Goal: Task Accomplishment & Management: Manage account settings

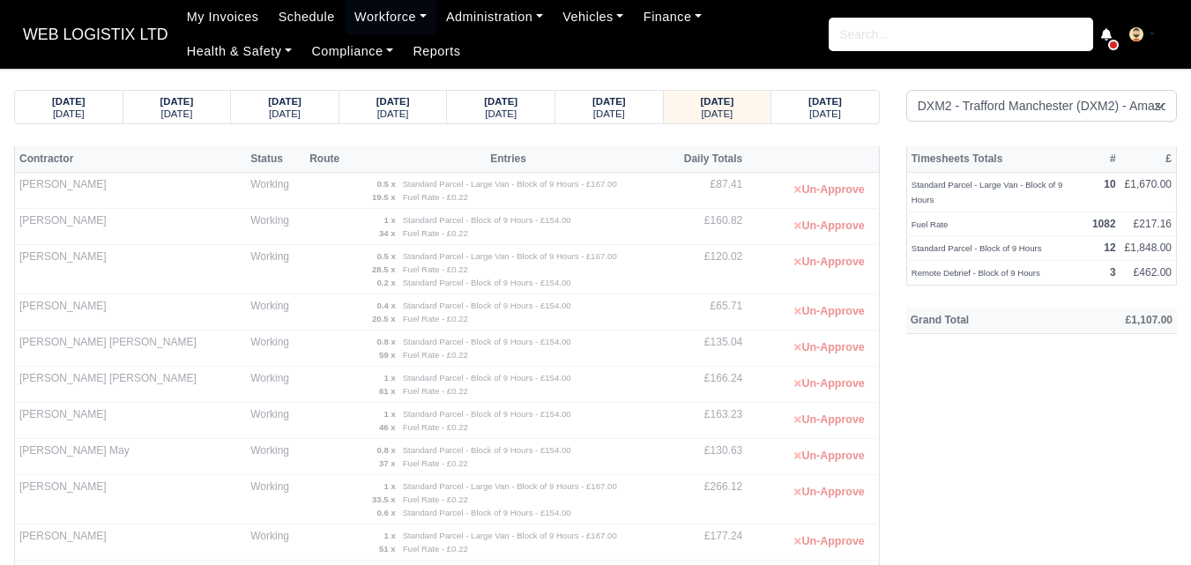
select select "1"
click at [382, 31] on link "Workforce" at bounding box center [391, 17] width 92 height 34
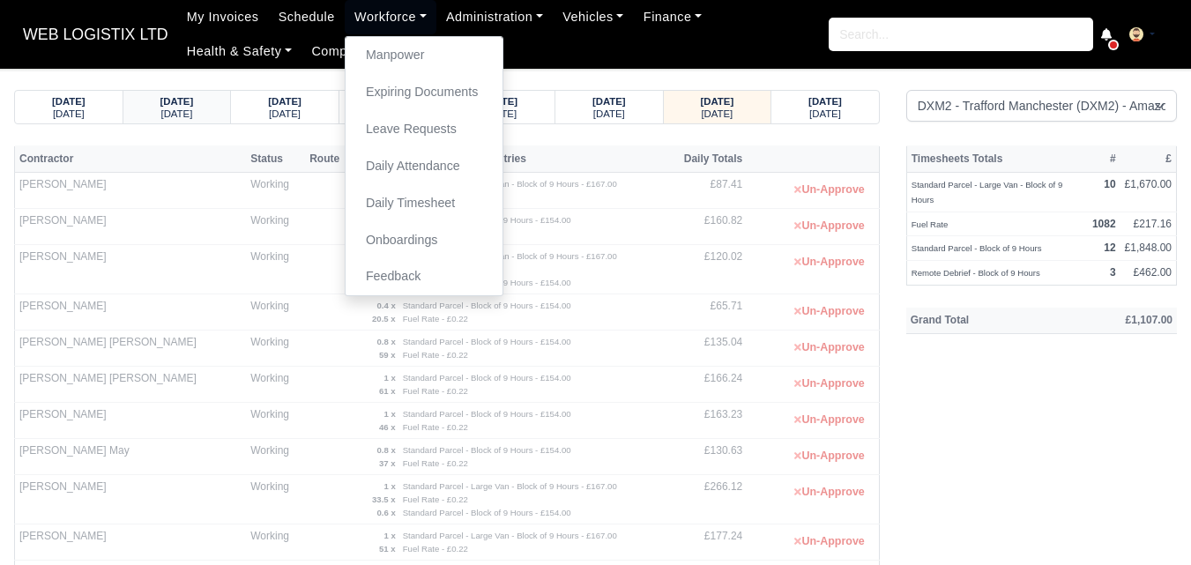
click at [224, 104] on div "14/08/2025 Thursday" at bounding box center [177, 107] width 108 height 33
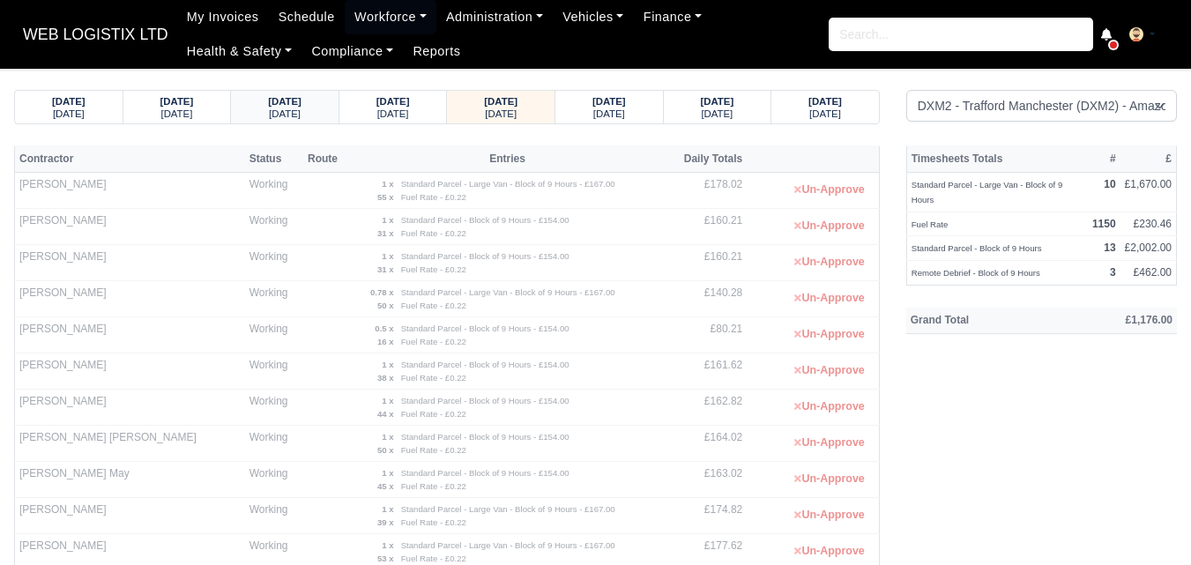
click at [282, 108] on small "Tuesday" at bounding box center [285, 113] width 32 height 11
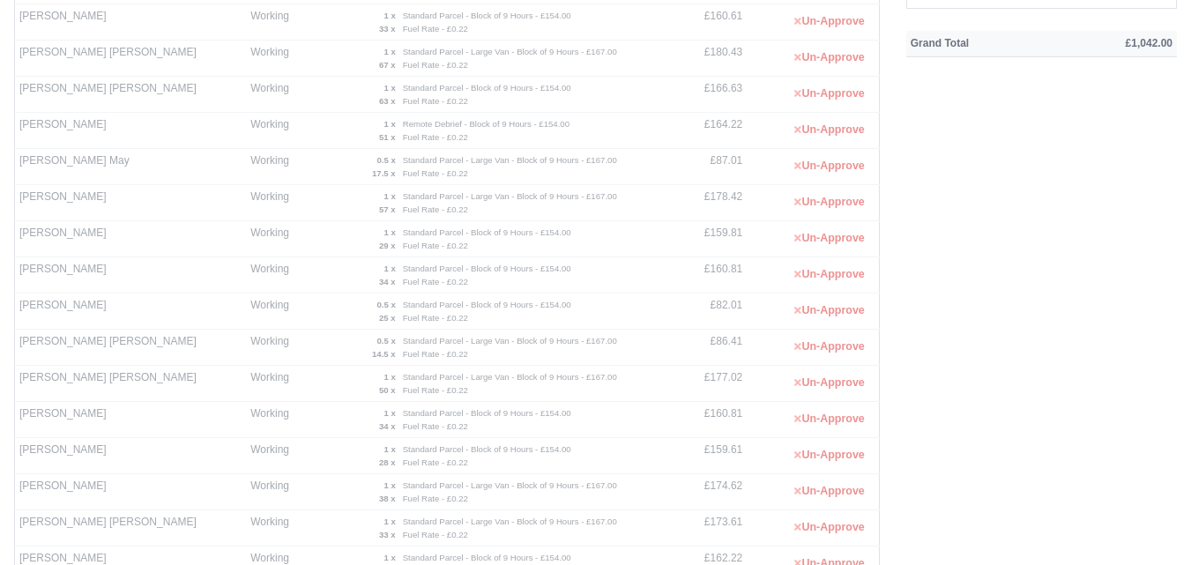
scroll to position [280, 0]
drag, startPoint x: 1172, startPoint y: 321, endPoint x: 1184, endPoint y: 426, distance: 105.5
click at [1184, 426] on div "Timesheets Totals # £ Standard Parcel - Block of 9 Hours 12 £1,848.00 Fuel Rate…" at bounding box center [1041, 402] width 297 height 1075
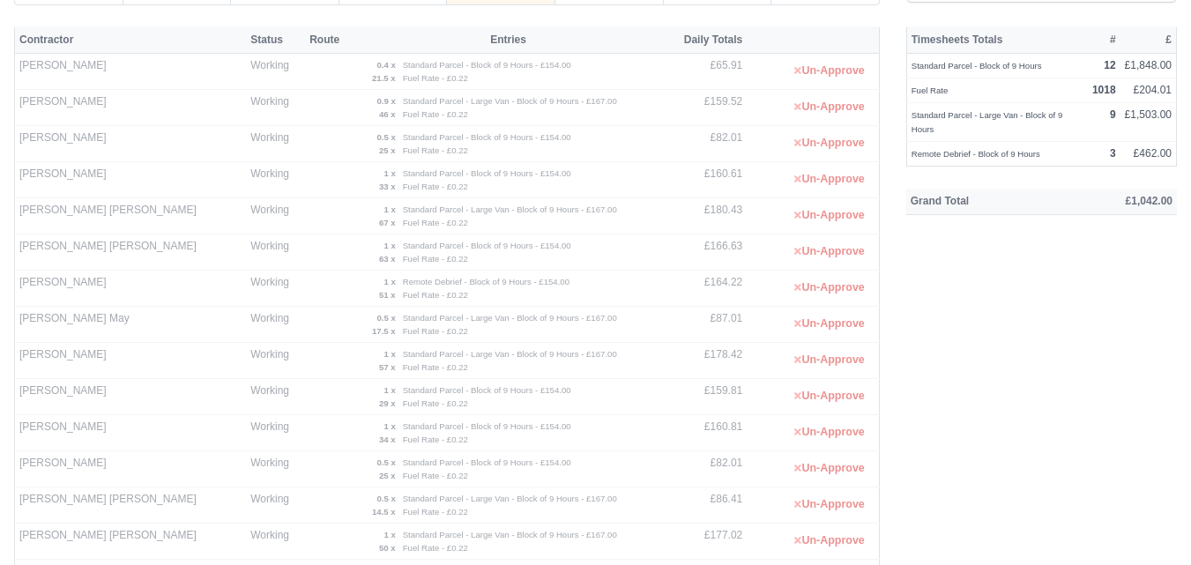
scroll to position [65, 0]
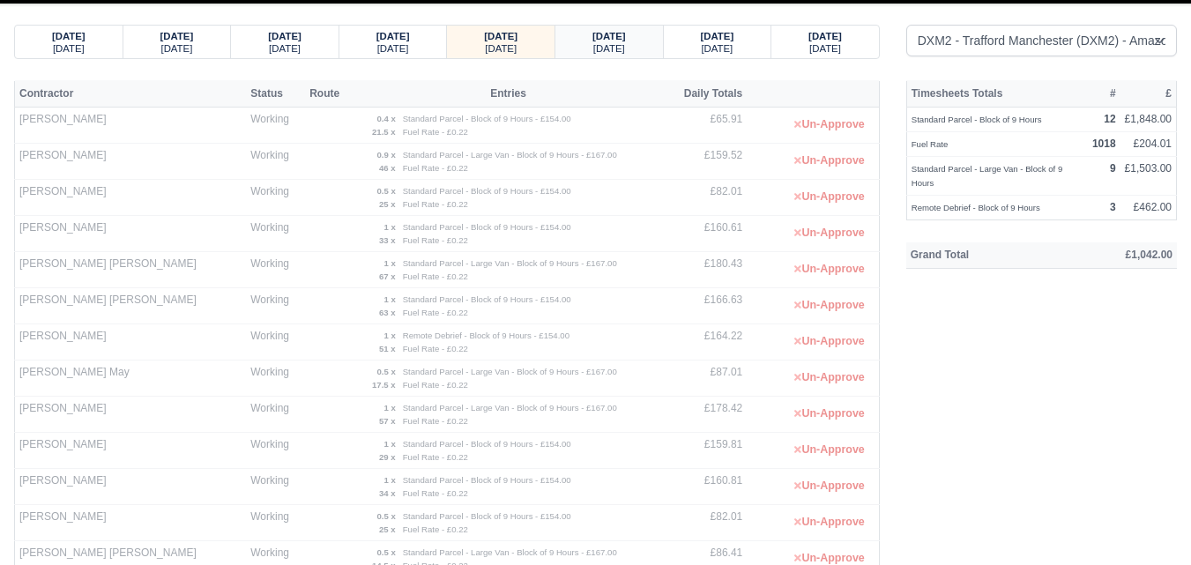
click at [569, 48] on div "13/08/2025 Wednesday" at bounding box center [608, 42] width 81 height 33
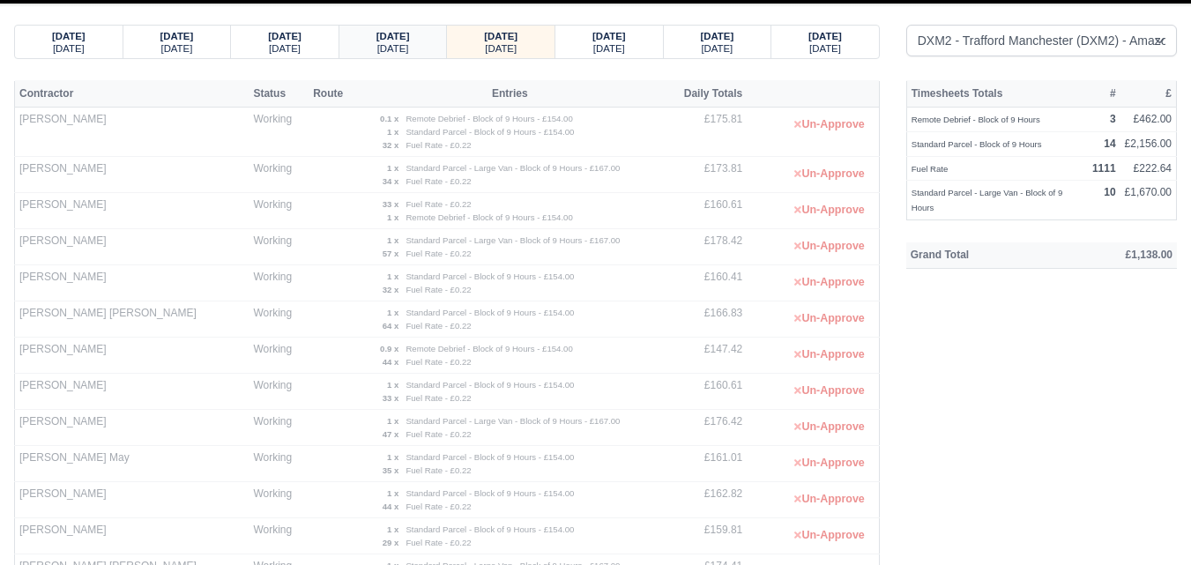
click at [354, 44] on div "12/08/2025 Tuesday" at bounding box center [393, 42] width 81 height 33
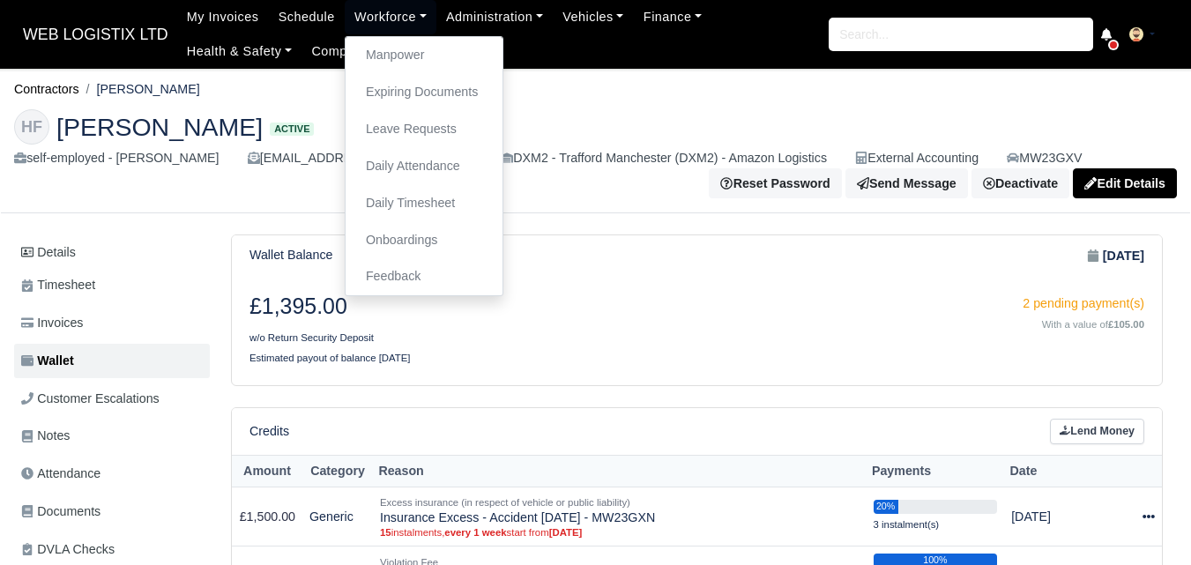
click at [381, 35] on ul "My Invoices Schedule Workforce Manpower Expiring Documents Leave Requests Daily…" at bounding box center [502, 34] width 651 height 69
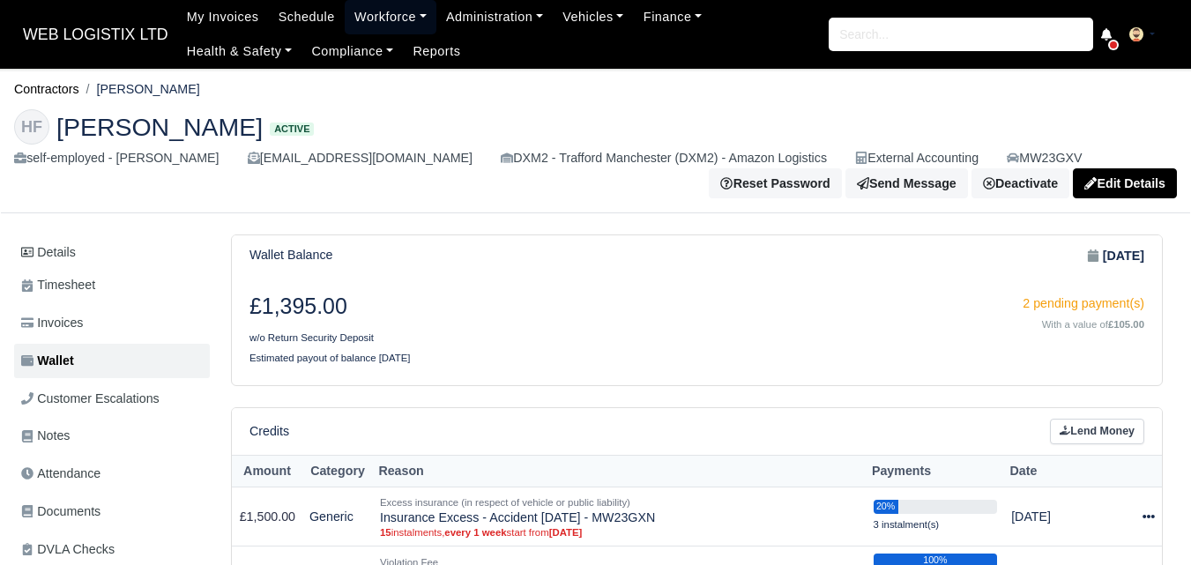
click at [380, 26] on link "Workforce" at bounding box center [391, 17] width 92 height 34
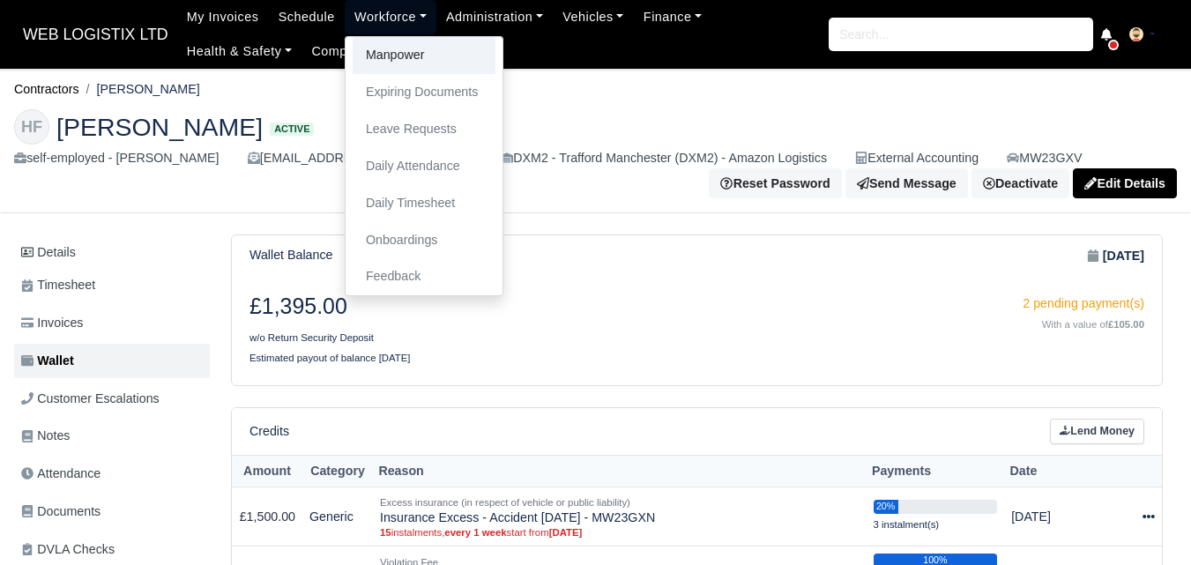
click at [378, 51] on link "Manpower" at bounding box center [424, 55] width 143 height 37
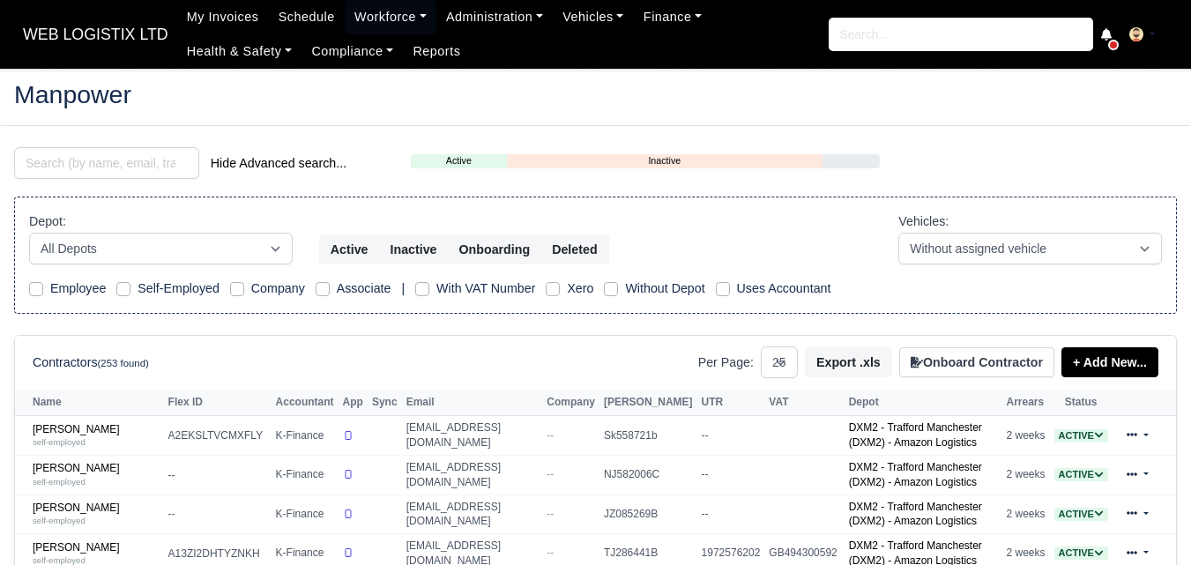
select select "25"
click at [60, 553] on link "[PERSON_NAME] self-employed" at bounding box center [96, 554] width 127 height 26
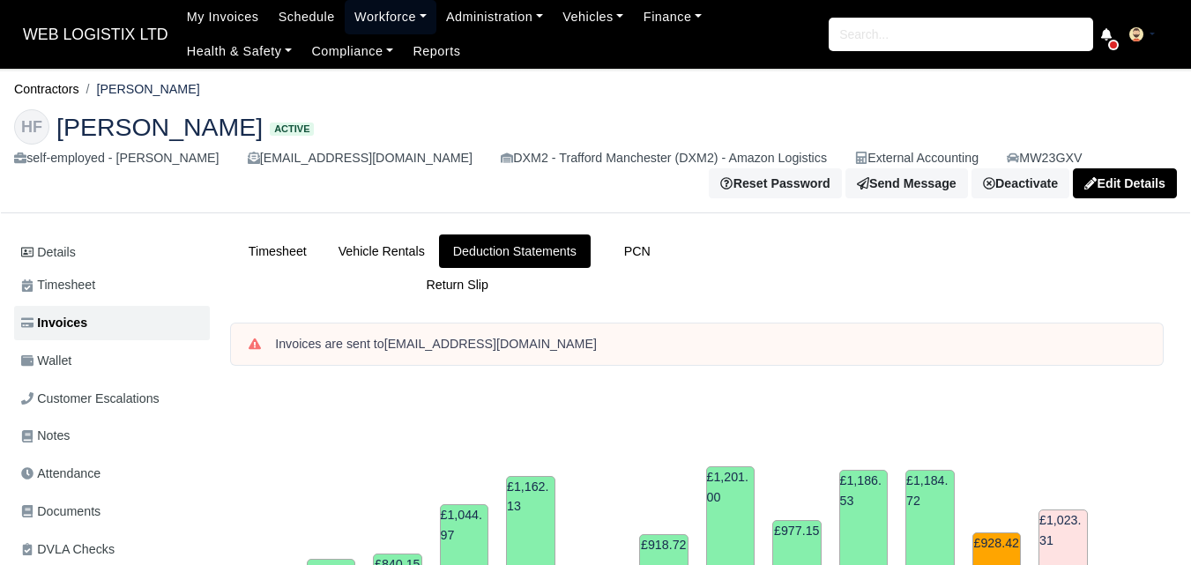
click at [393, 14] on link "Workforce" at bounding box center [391, 17] width 92 height 34
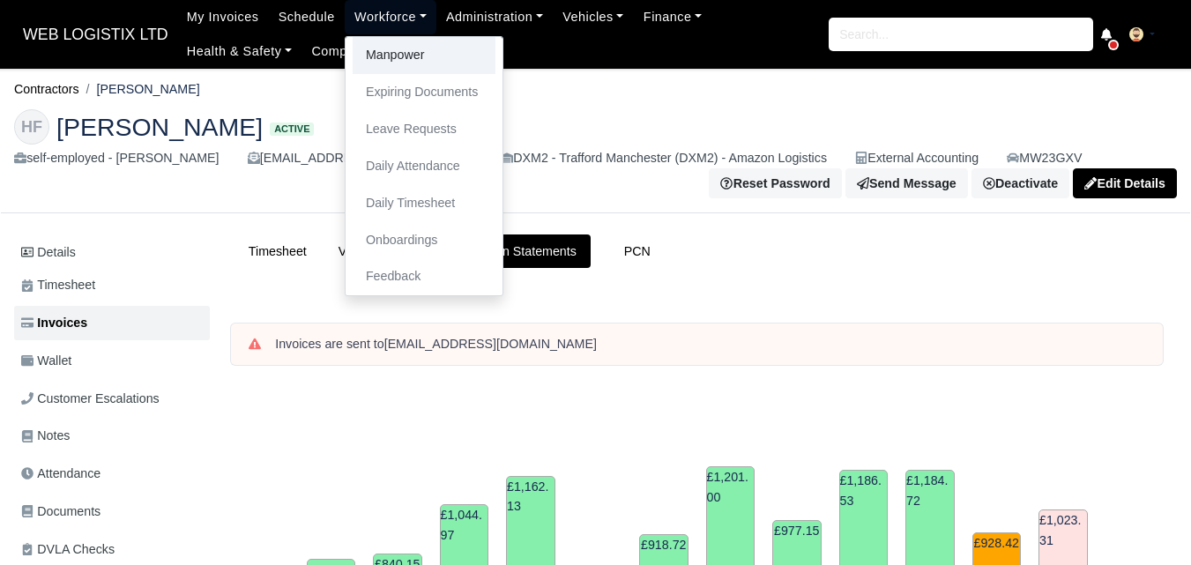
click at [394, 55] on link "Manpower" at bounding box center [424, 55] width 143 height 37
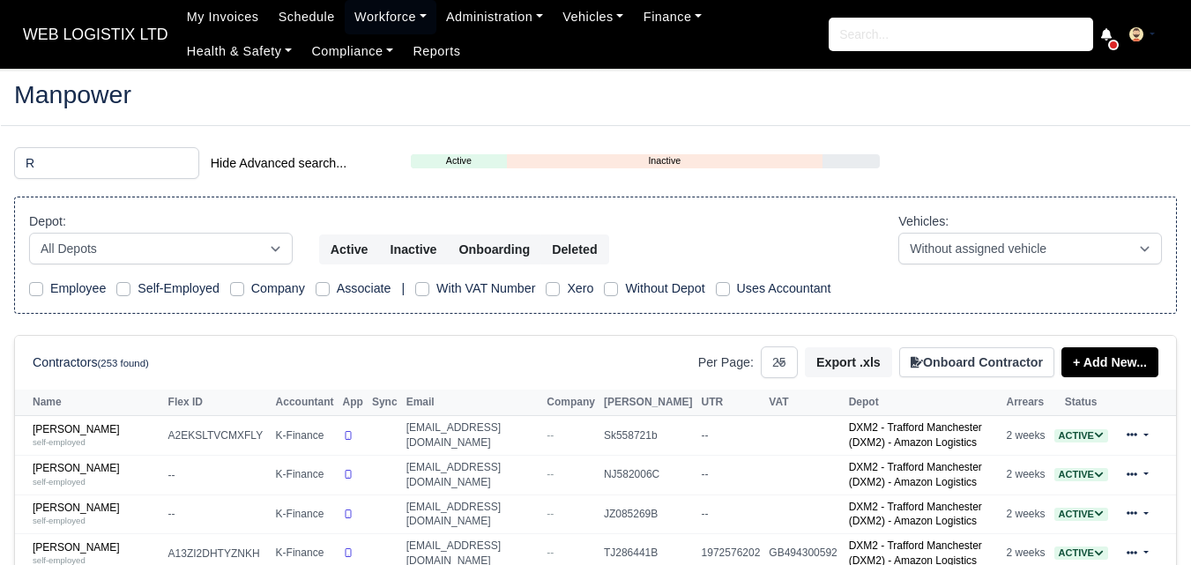
select select "25"
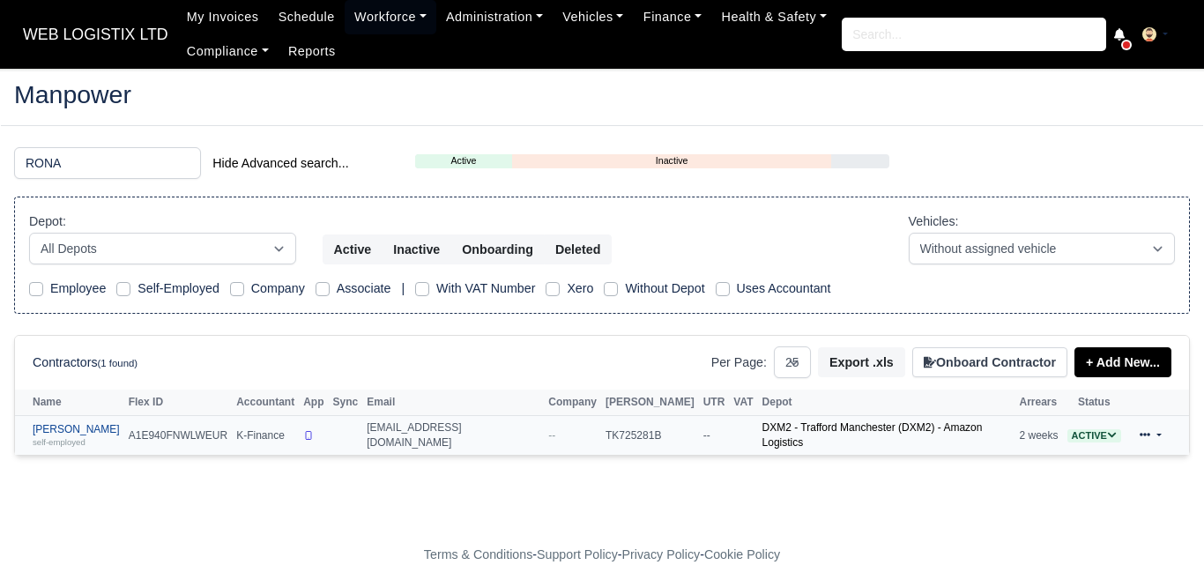
type input "RONA"
click at [88, 438] on div "self-employed" at bounding box center [76, 441] width 87 height 12
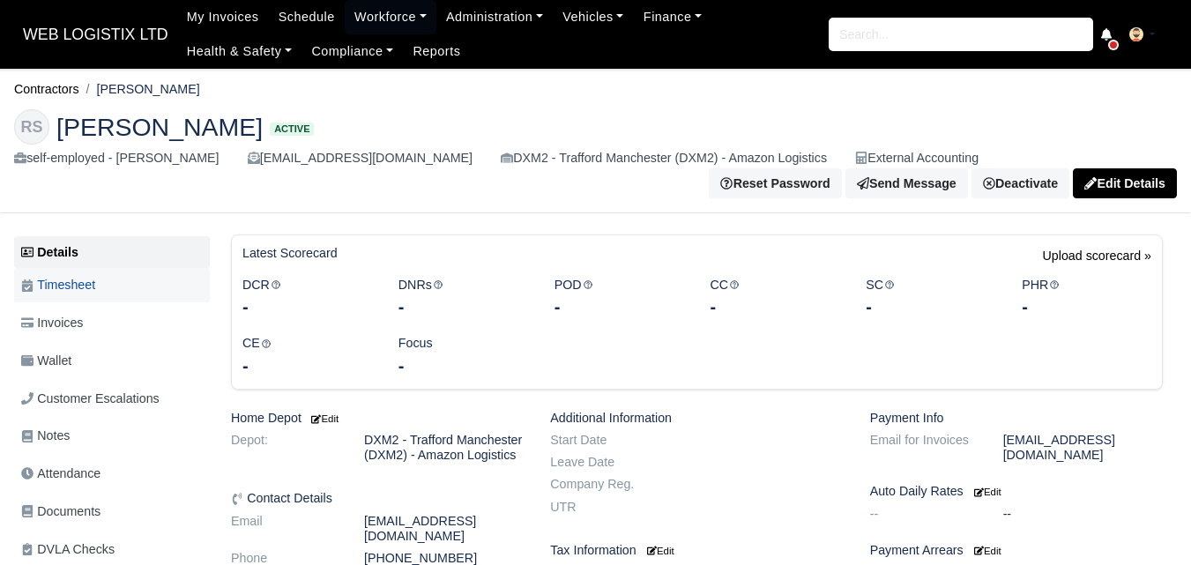
click at [63, 282] on span "Timesheet" at bounding box center [58, 285] width 74 height 20
click at [85, 289] on span "Timesheet" at bounding box center [58, 285] width 74 height 20
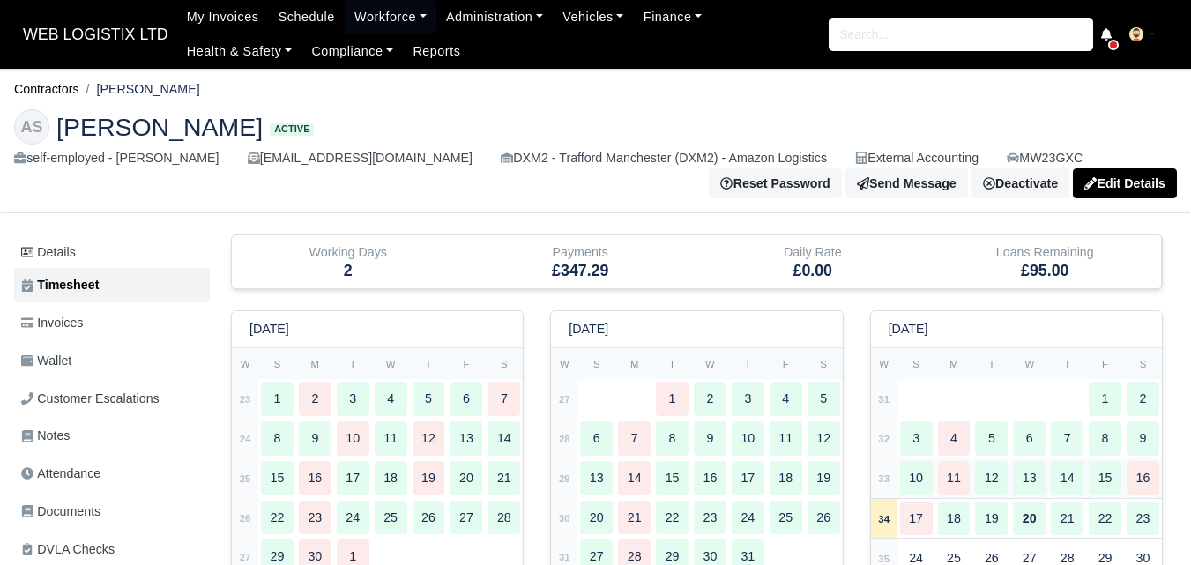
click at [881, 484] on strong "33" at bounding box center [883, 478] width 11 height 11
type input "52"
type input "46"
type input "57"
type input "50"
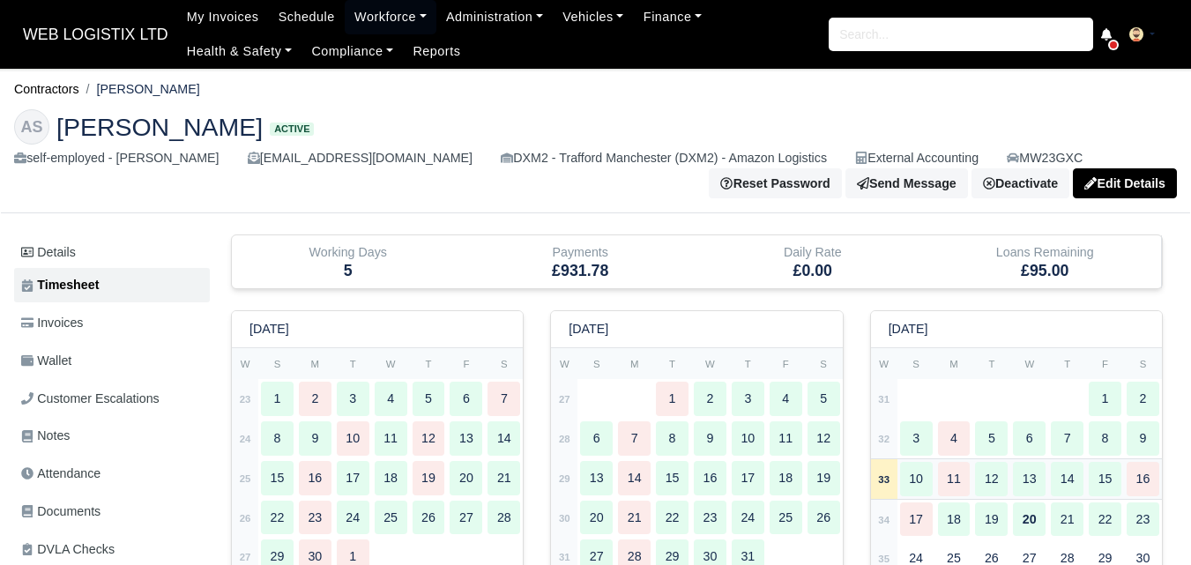
type input "27.5"
type input "1"
type input "0.9"
type input "1"
type input "0.78"
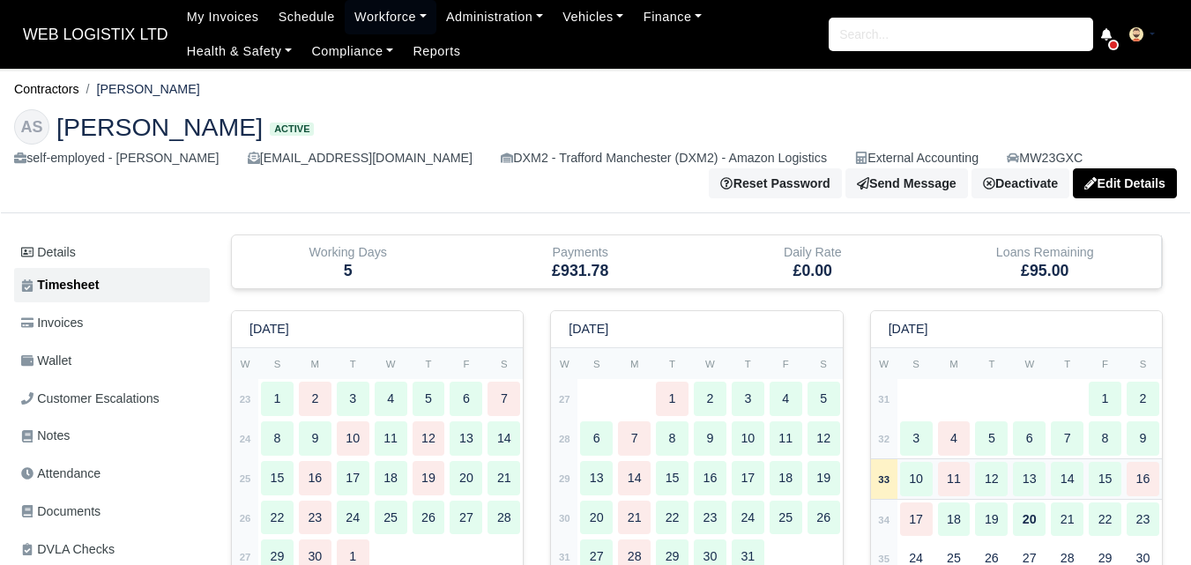
type input "0.74"
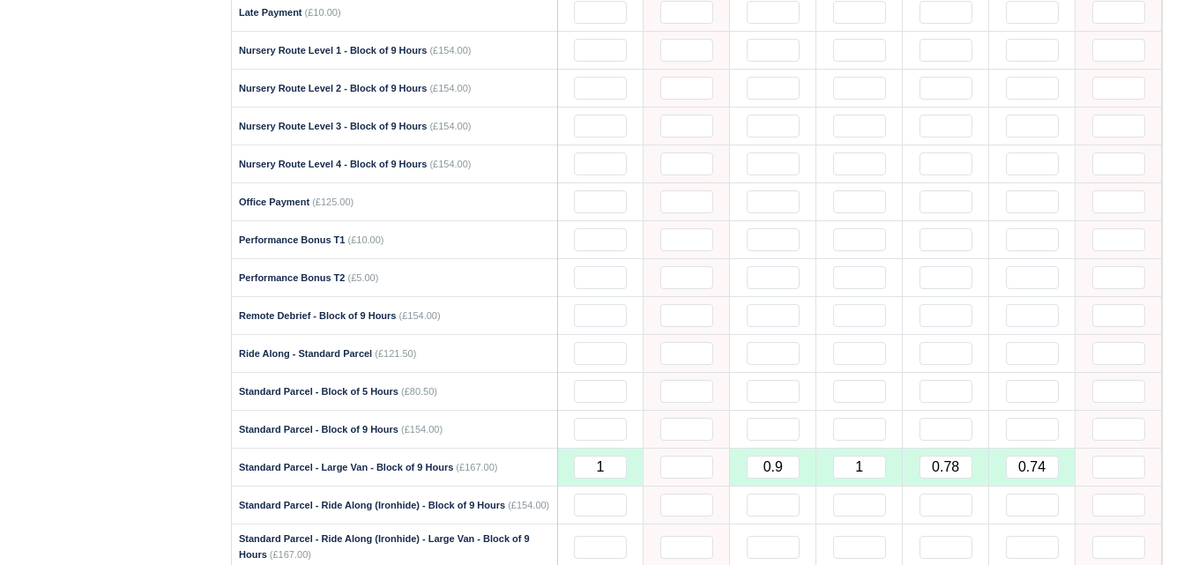
scroll to position [1502, 0]
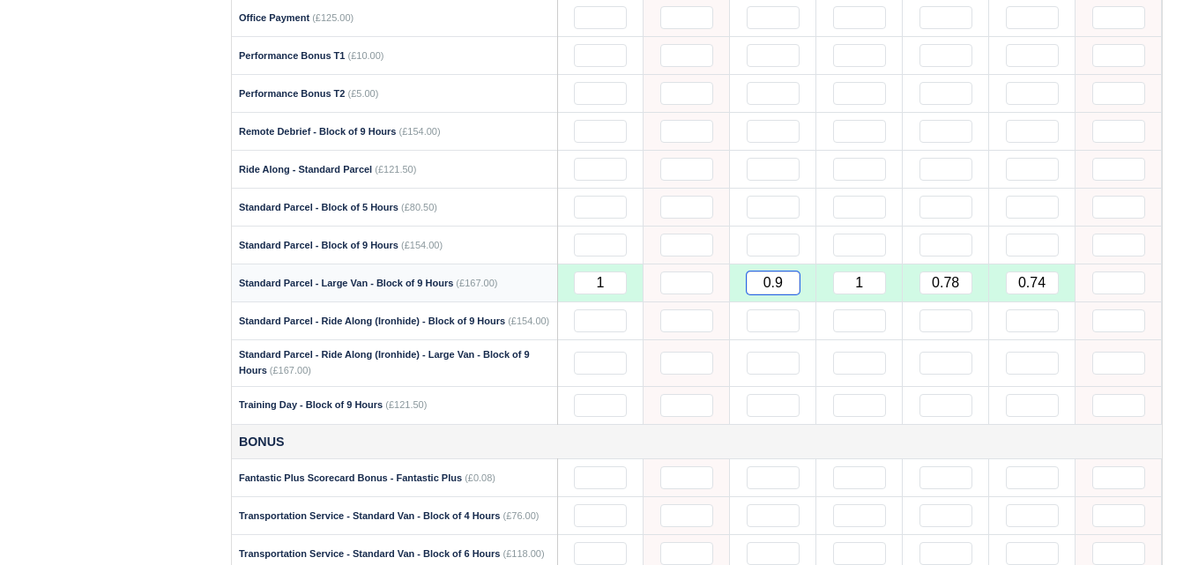
drag, startPoint x: 772, startPoint y: 291, endPoint x: 782, endPoint y: 293, distance: 9.9
click at [782, 293] on input "0.9" at bounding box center [772, 282] width 53 height 23
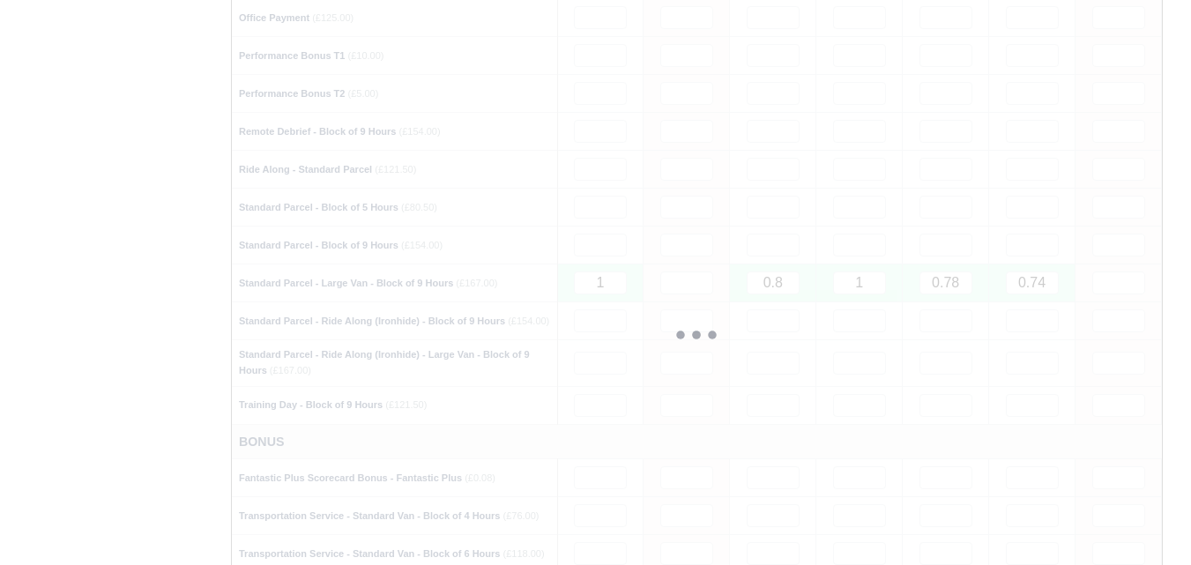
click at [77, 363] on div "Details Timesheet Invoices Wallet Customer Escalations Notes Attendance Documen…" at bounding box center [115, 106] width 203 height 2747
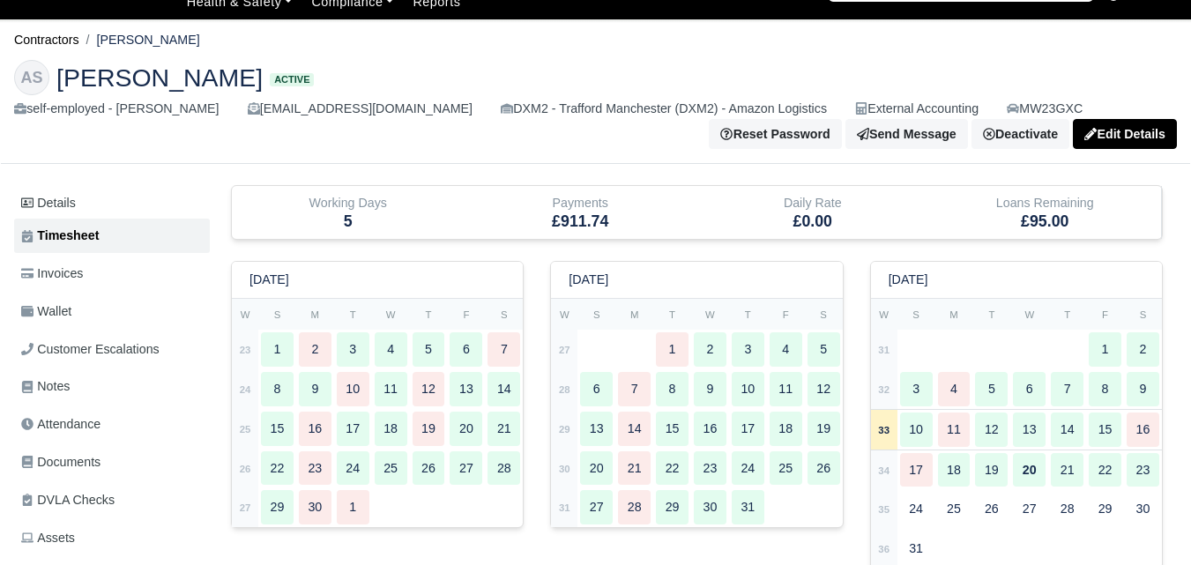
scroll to position [0, 0]
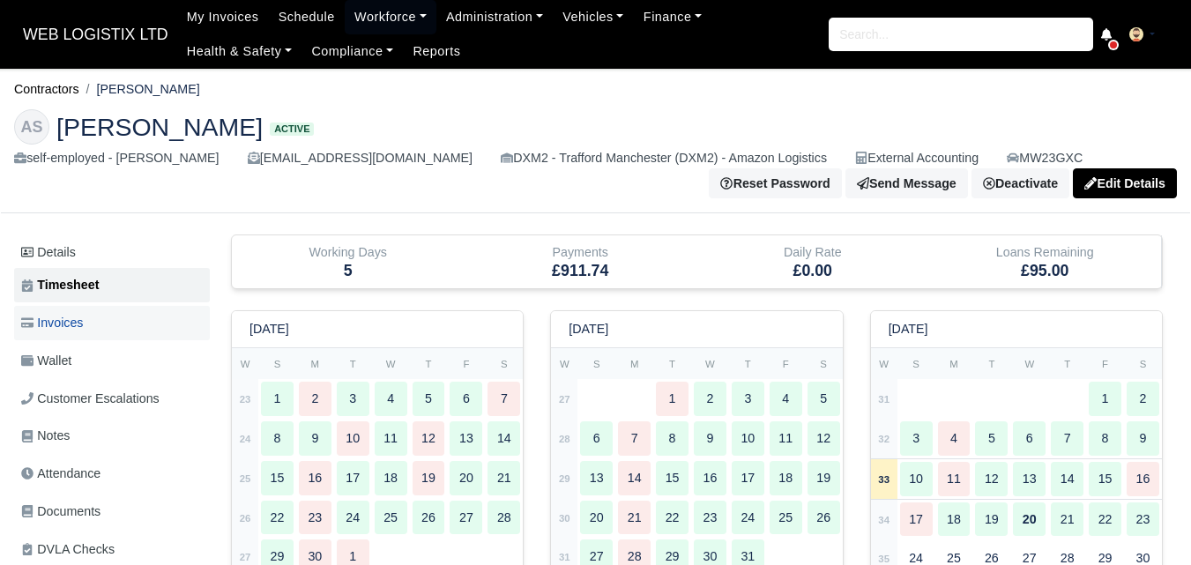
click at [94, 332] on link "Invoices" at bounding box center [112, 323] width 196 height 34
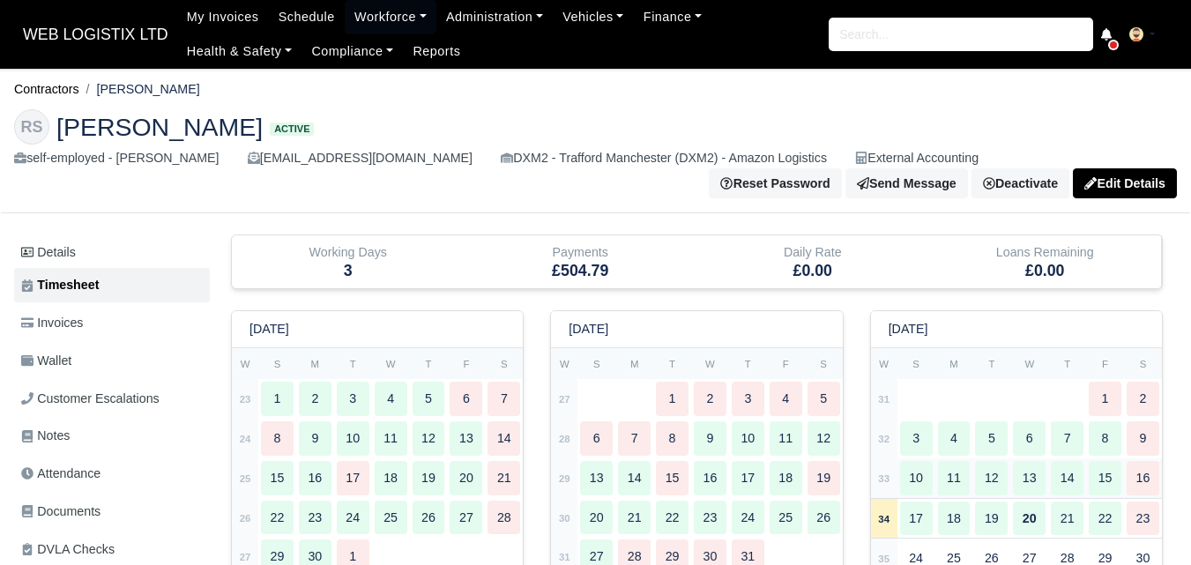
click at [886, 484] on strong "33" at bounding box center [883, 478] width 11 height 11
type input "51"
type input "39"
type input "17.5"
type input "39"
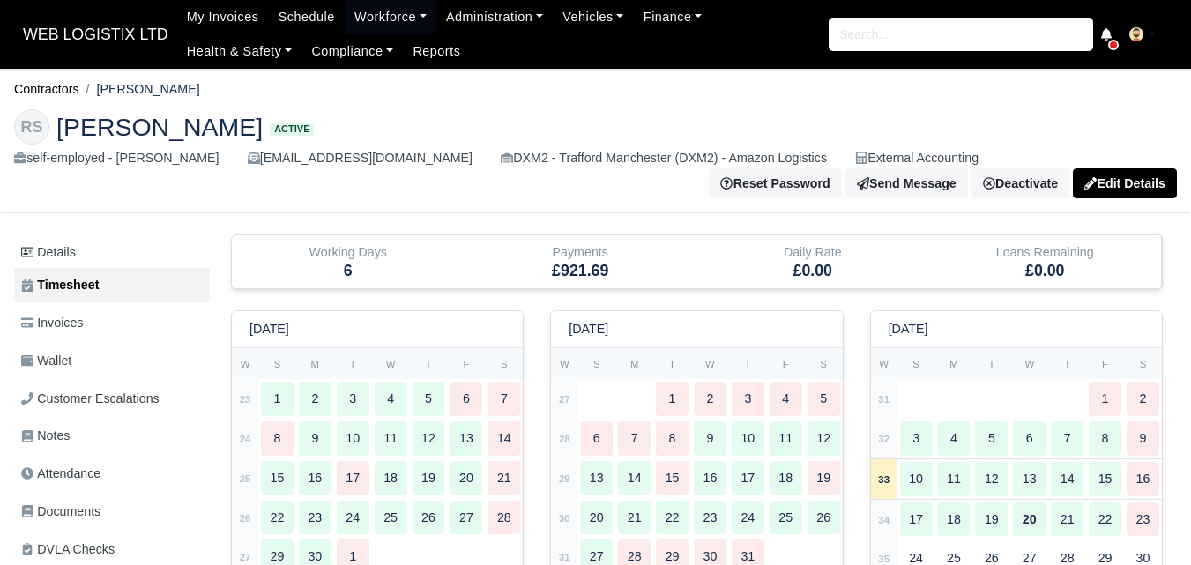
type input "34"
type input "33"
type input "1"
type input "0.4"
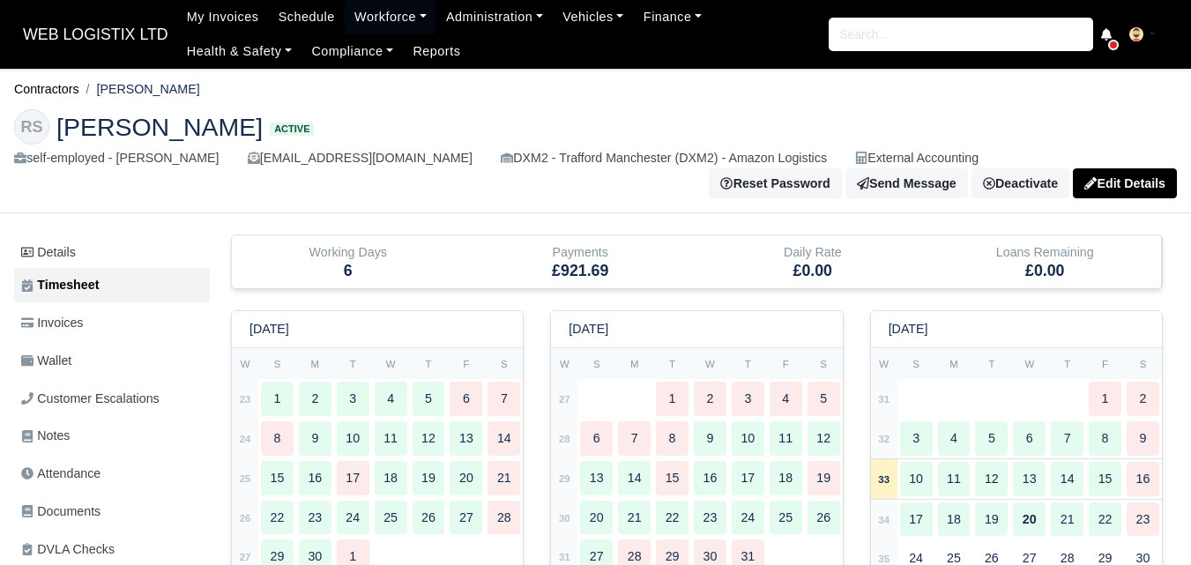
type input "1"
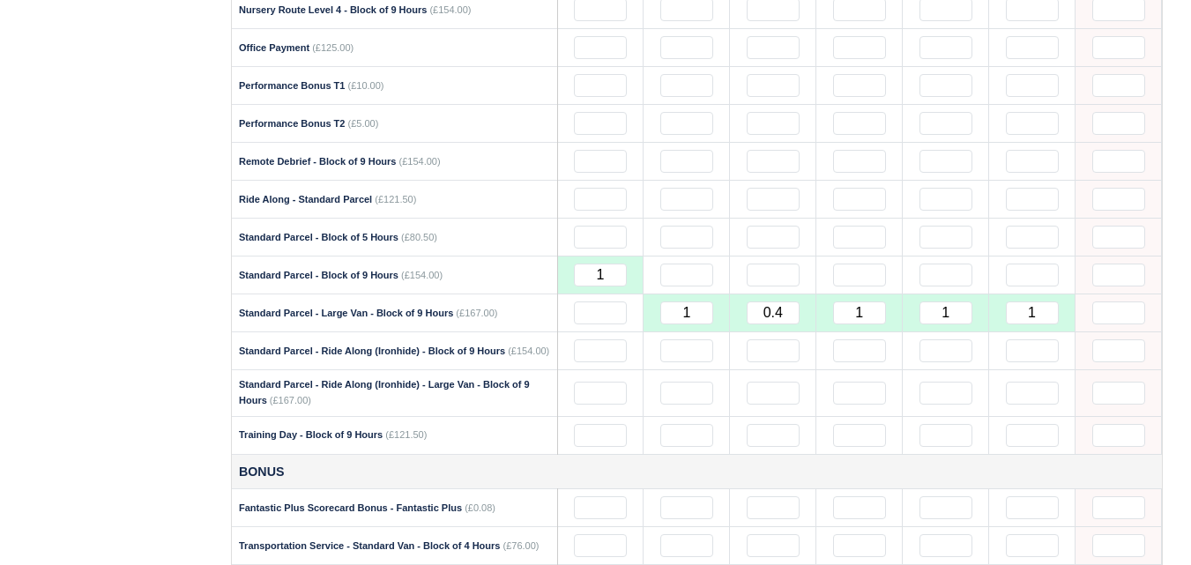
scroll to position [1487, 0]
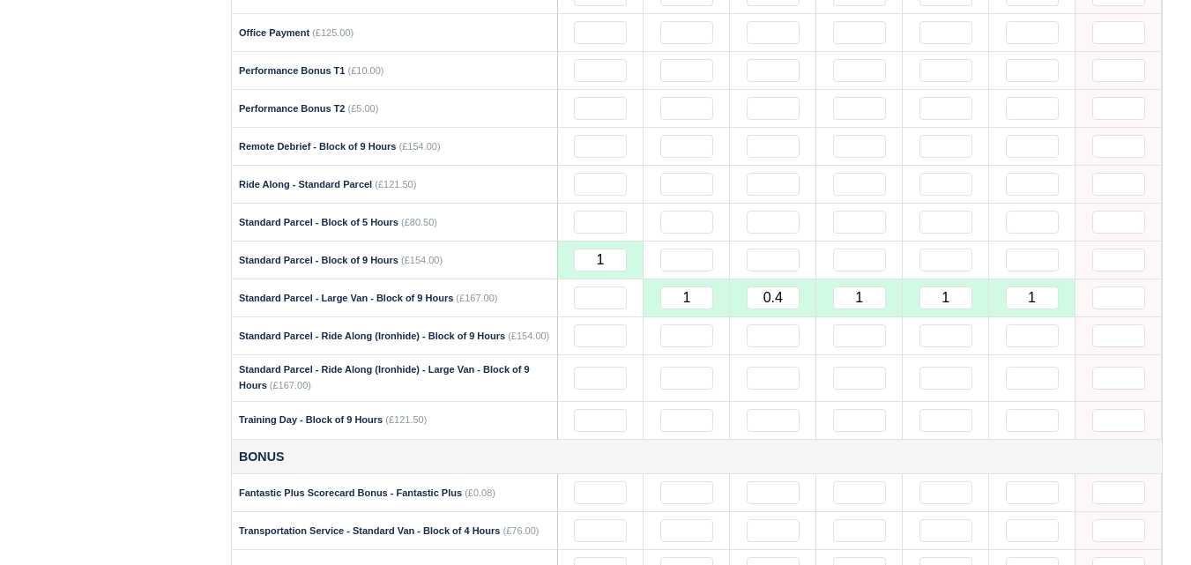
drag, startPoint x: 1184, startPoint y: 360, endPoint x: 1177, endPoint y: 325, distance: 35.1
click at [1184, 357] on div "Details Timesheet Invoices Wallet Customer Escalations Notes Attendance" at bounding box center [595, 121] width 1189 height 2747
drag, startPoint x: 1176, startPoint y: 321, endPoint x: 1176, endPoint y: 270, distance: 51.1
click at [1176, 270] on div "Working Days 6 Payments £921.69 Daily Rate £0.00 Loans Remaining £0.00 June 202…" at bounding box center [697, 121] width 960 height 2747
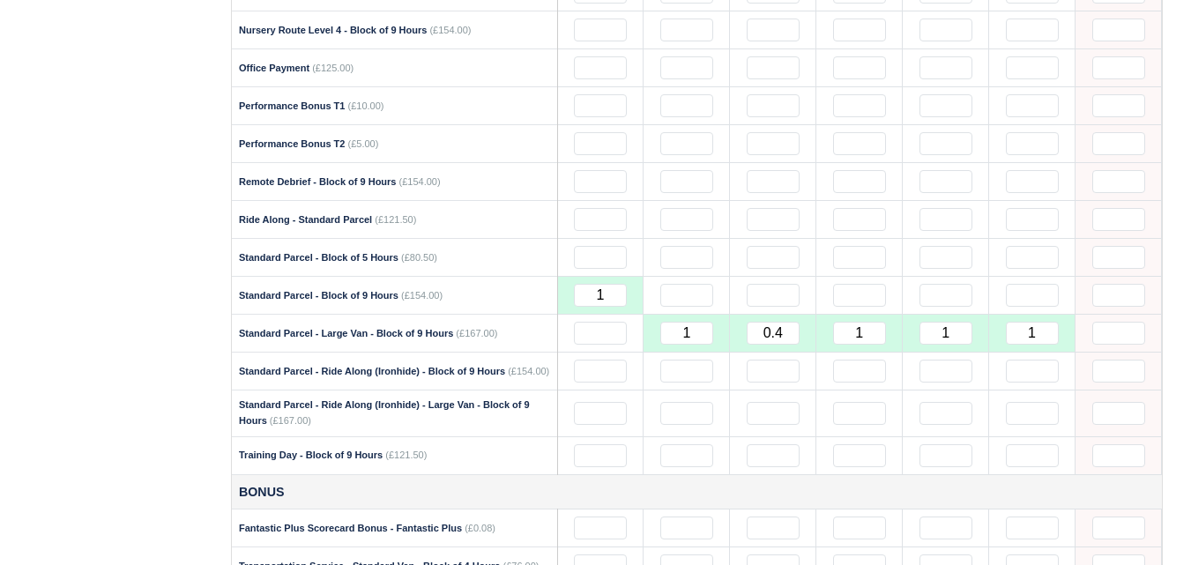
scroll to position [1472, 0]
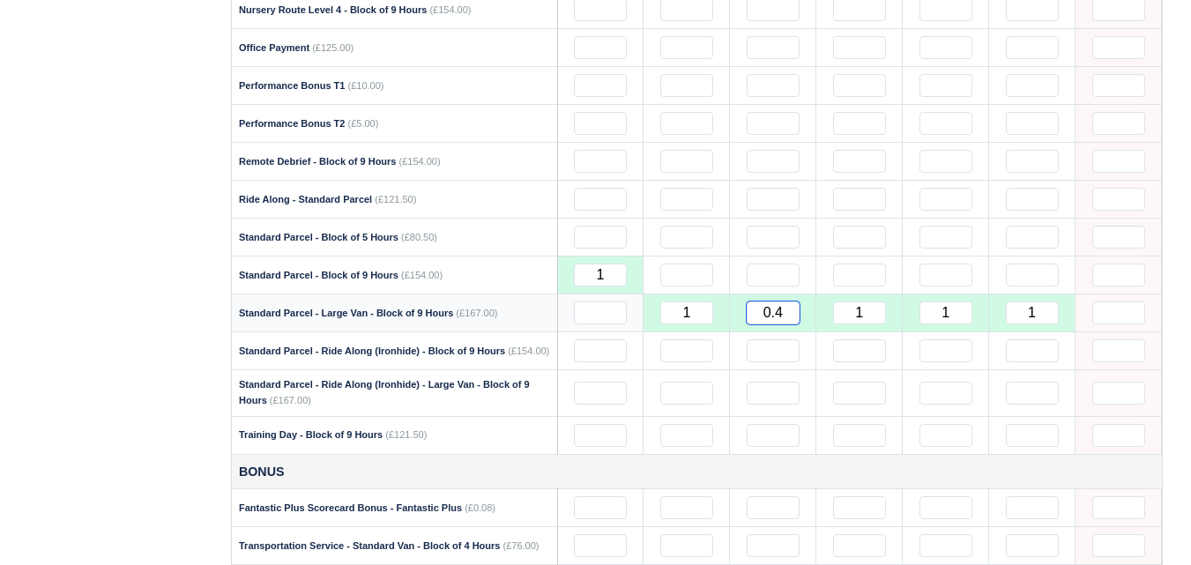
click at [778, 324] on input "0.4" at bounding box center [772, 312] width 53 height 23
drag, startPoint x: 770, startPoint y: 316, endPoint x: 789, endPoint y: 321, distance: 19.0
click at [789, 321] on input "0.45" at bounding box center [772, 312] width 53 height 23
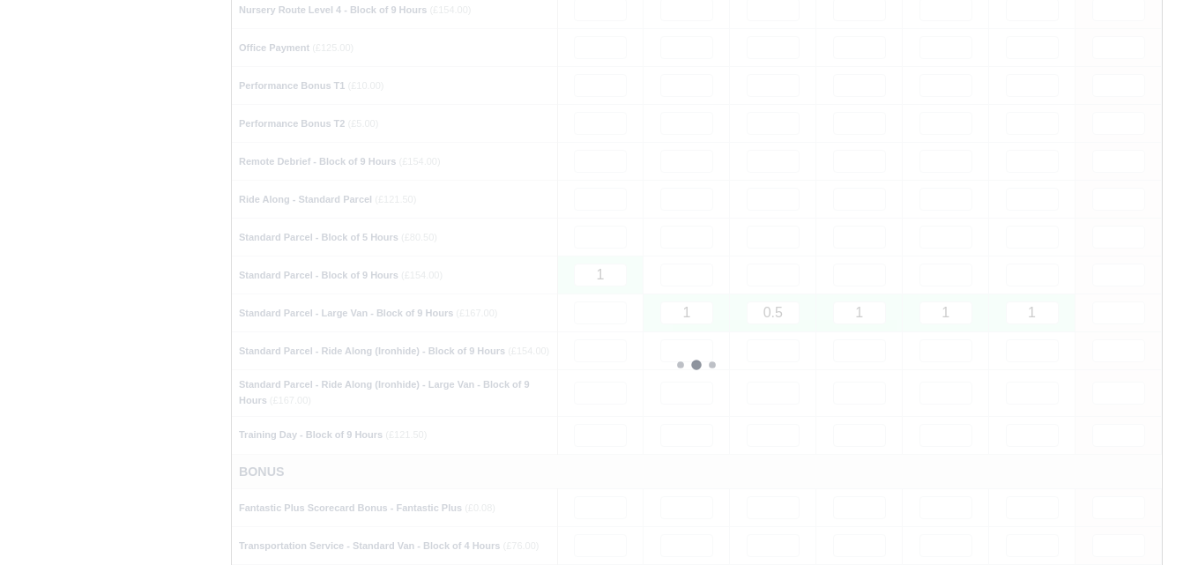
click at [0, 330] on main "Contractors Ronaldo Sokoli RS Ronaldo Sokoli Active self-employed - Ronaldo Sok…" at bounding box center [595, 63] width 1191 height 2891
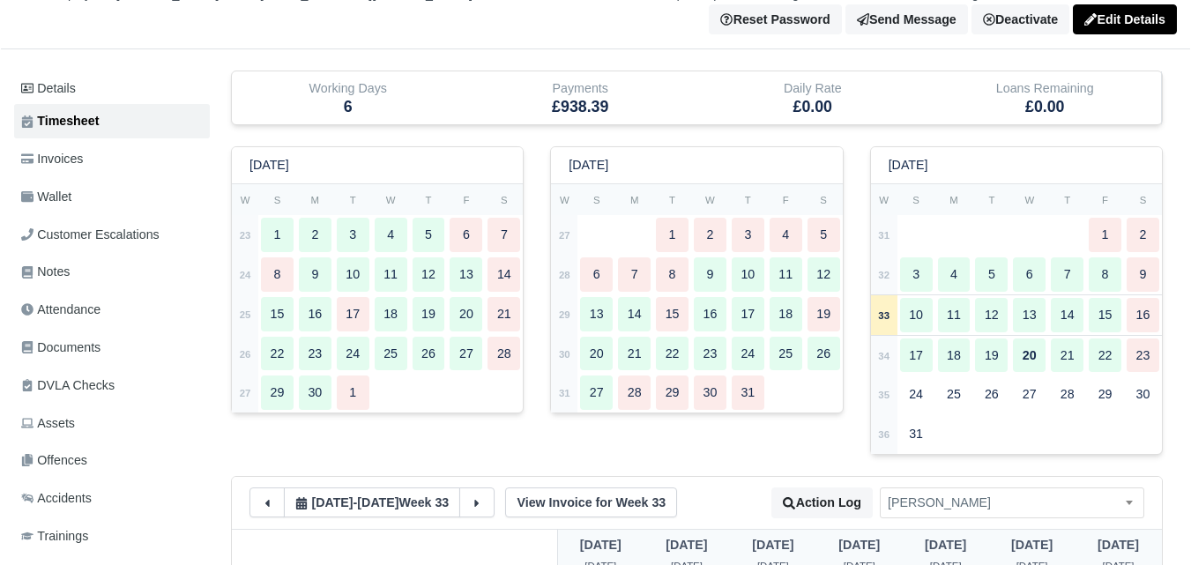
scroll to position [0, 0]
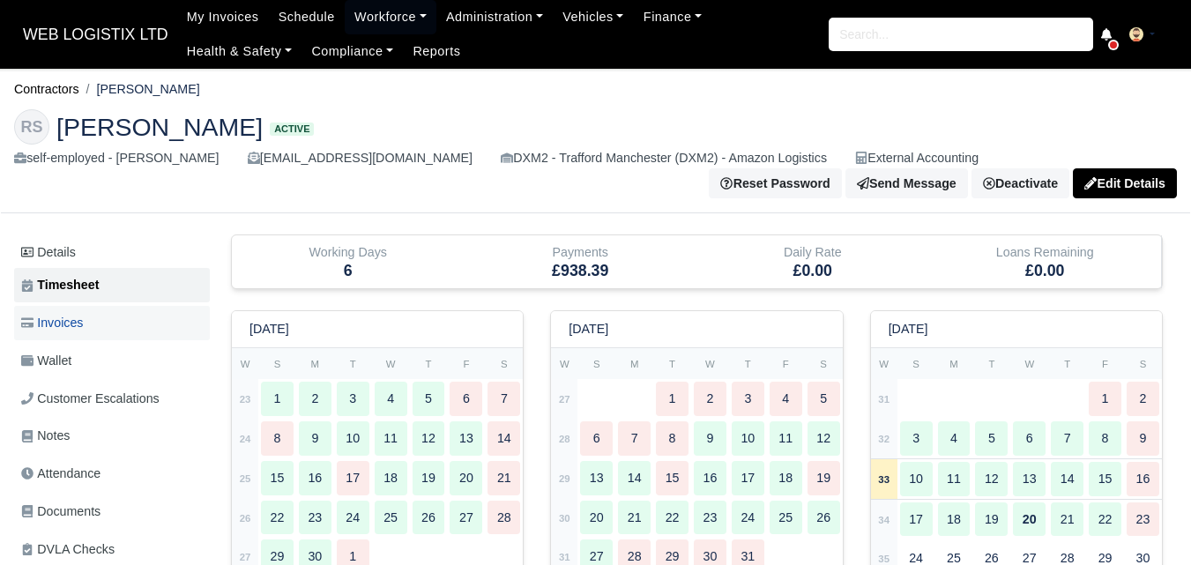
click at [114, 323] on link "Invoices" at bounding box center [112, 323] width 196 height 34
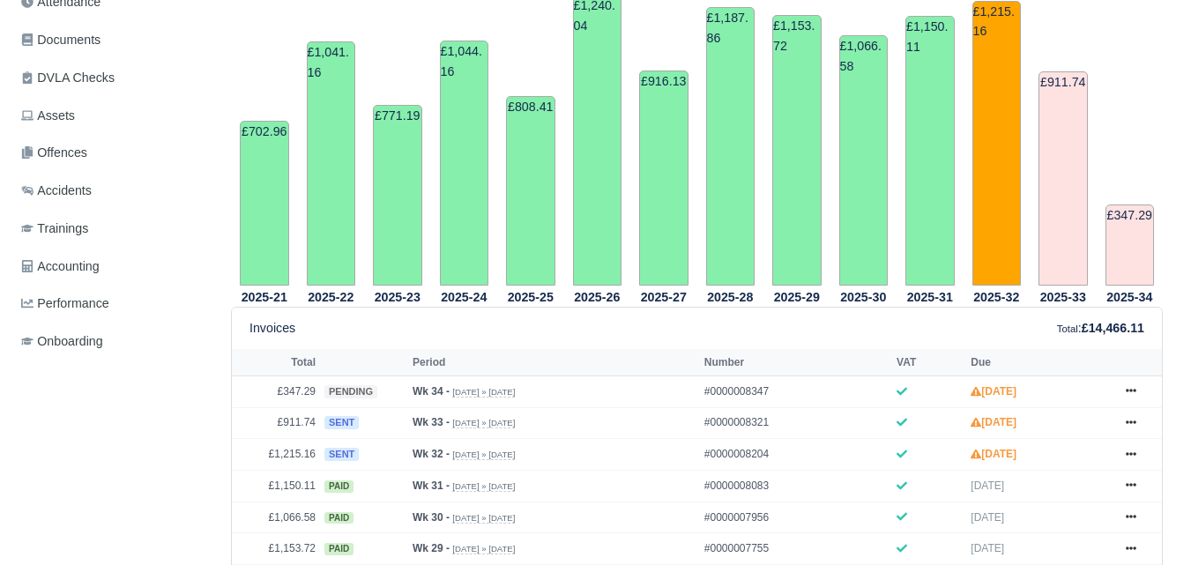
scroll to position [628, 0]
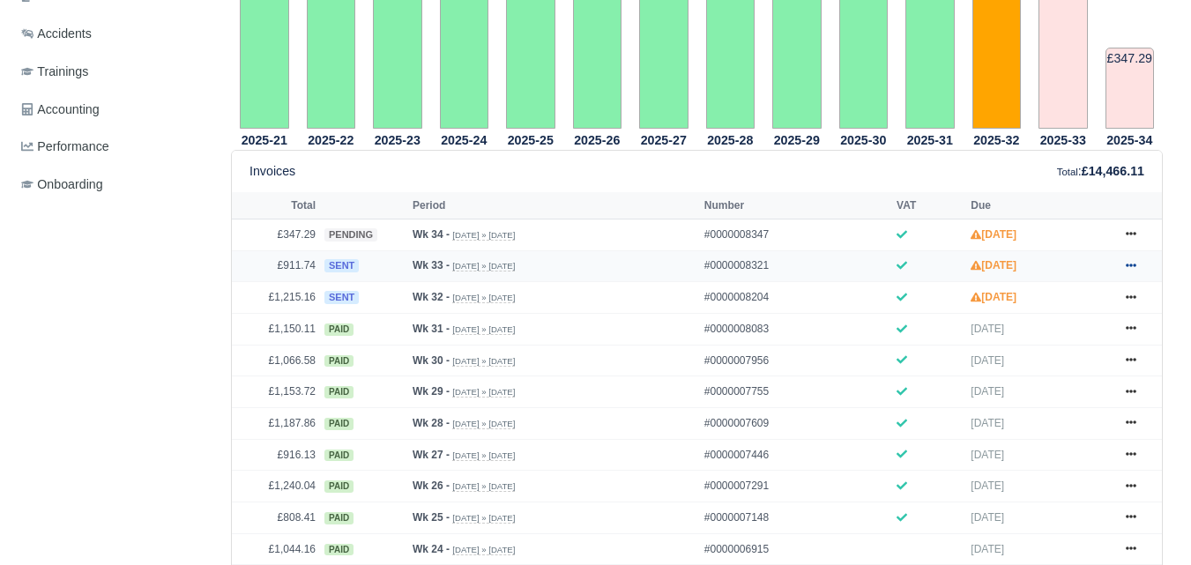
click at [1131, 265] on icon at bounding box center [1130, 265] width 11 height 11
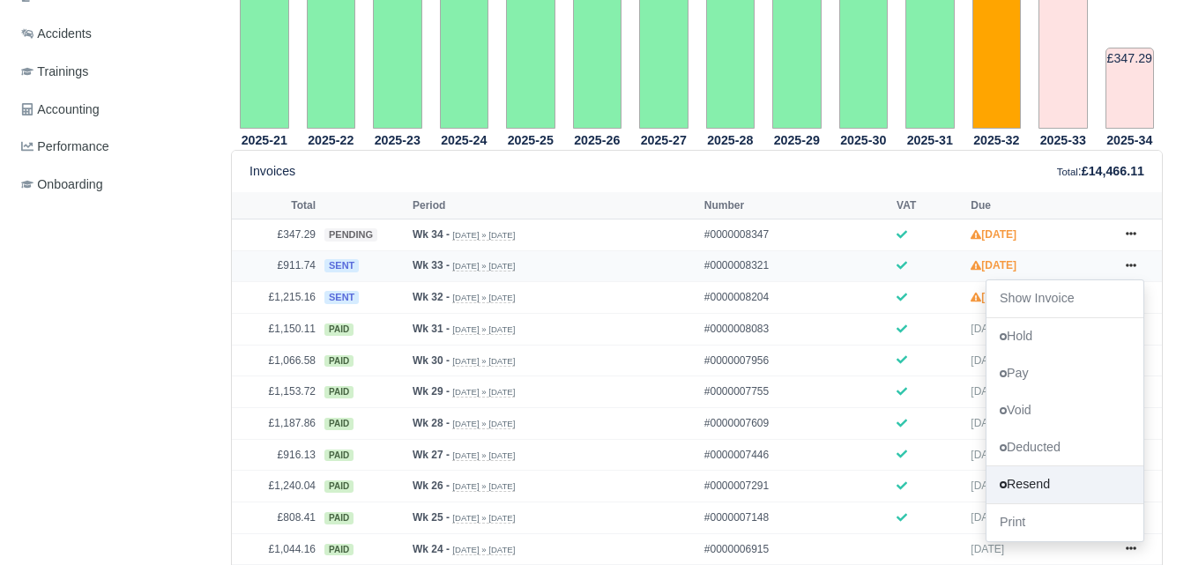
click at [1026, 483] on link "Resend" at bounding box center [1064, 484] width 157 height 37
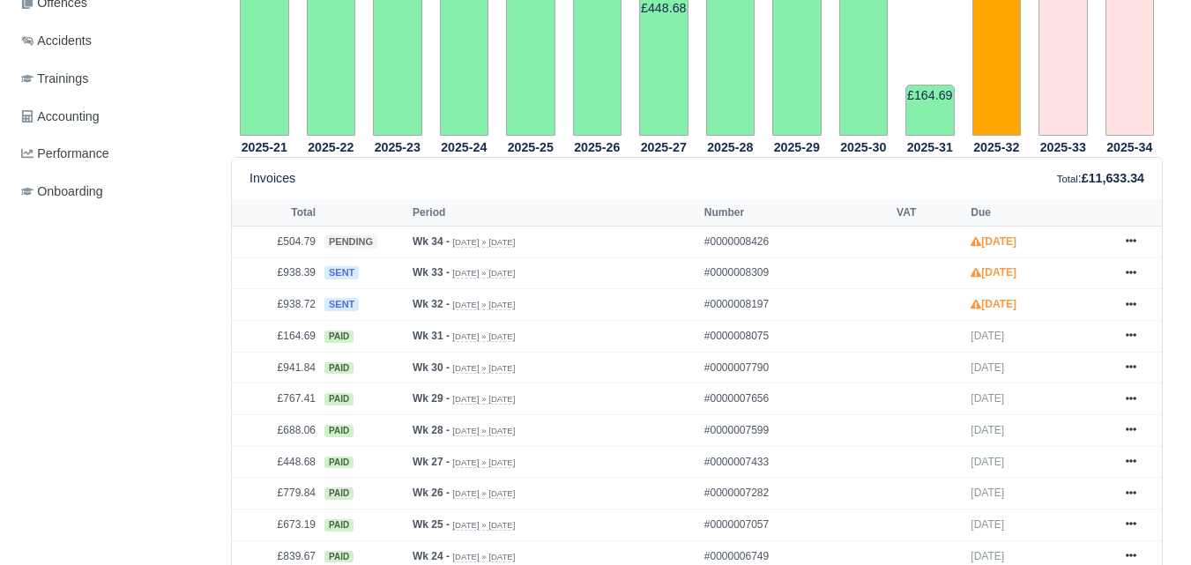
scroll to position [659, 0]
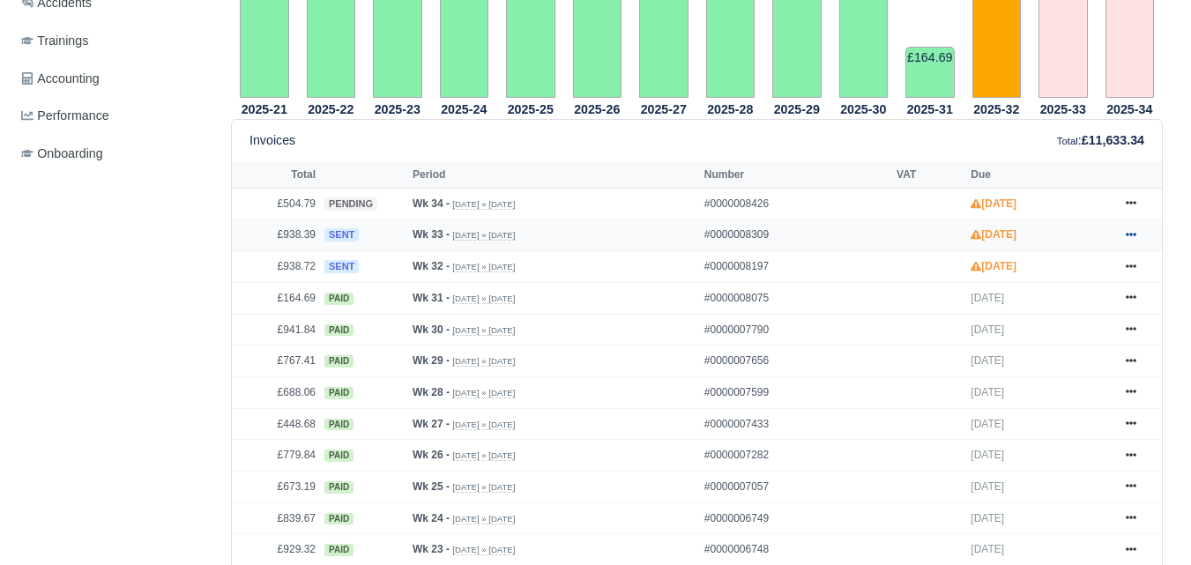
click at [1138, 235] on link at bounding box center [1130, 236] width 26 height 22
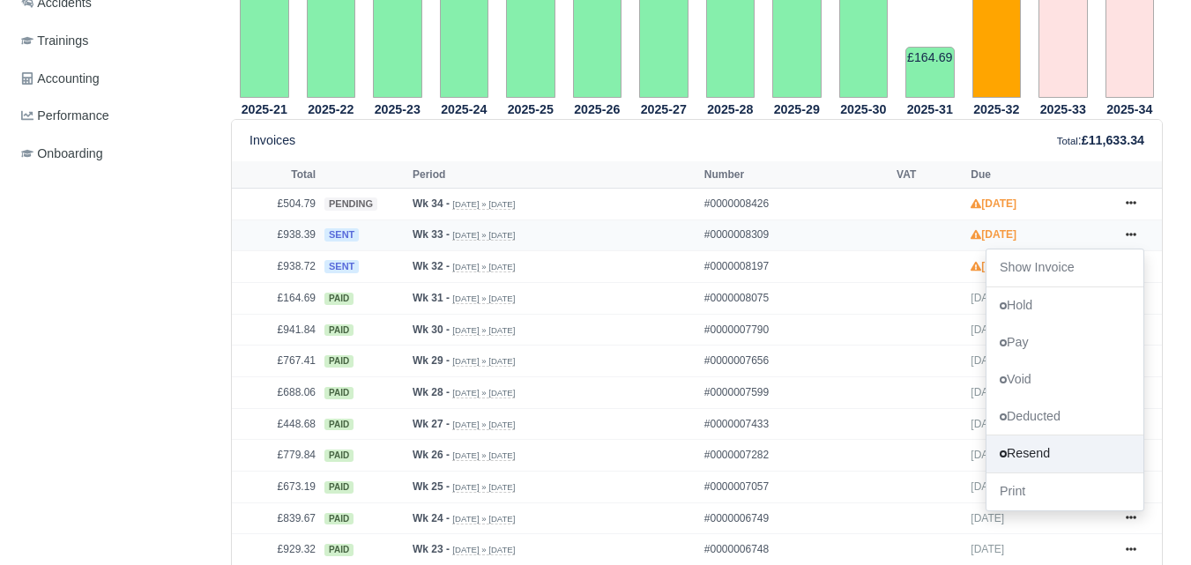
click at [1028, 464] on link "Resend" at bounding box center [1064, 453] width 157 height 37
